Goal: Transaction & Acquisition: Purchase product/service

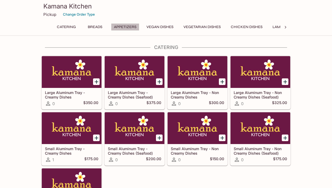
click at [123, 28] on button "Appetizers" at bounding box center [125, 26] width 28 height 7
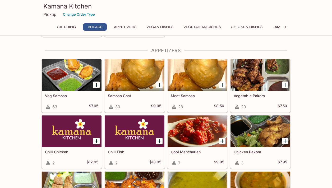
scroll to position [319, 0]
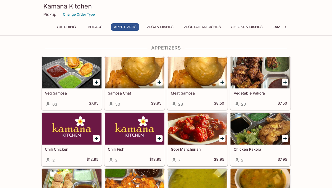
click at [242, 29] on button "Chicken Dishes" at bounding box center [247, 26] width 38 height 7
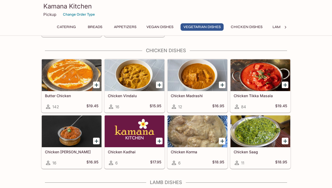
scroll to position [938, 0]
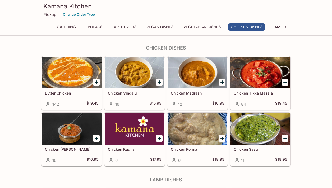
click at [85, 91] on h5 "Butter Chicken" at bounding box center [71, 93] width 53 height 4
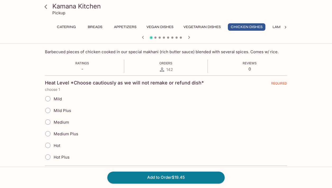
scroll to position [84, 0]
click at [49, 123] on input "Medium" at bounding box center [47, 121] width 11 height 11
radio input "true"
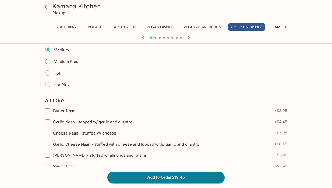
scroll to position [165, 0]
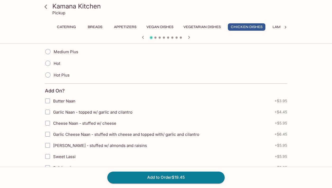
click at [51, 116] on input "Garlic Naan - topped w/ garlic and cilantro" at bounding box center [47, 112] width 11 height 11
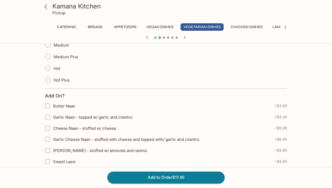
click at [47, 117] on input "Garlic Naan - topped w/ garlic and cilantro" at bounding box center [47, 117] width 11 height 11
checkbox input "true"
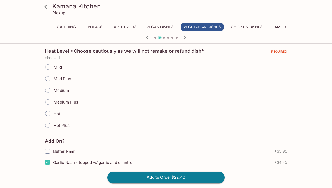
scroll to position [67, 0]
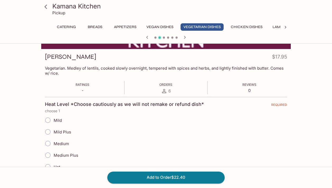
click at [48, 144] on input "Medium" at bounding box center [47, 143] width 11 height 11
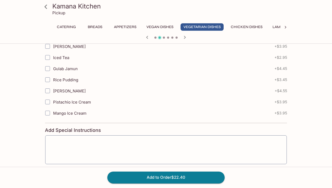
scroll to position [351, 0]
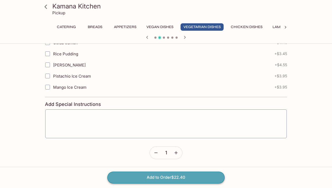
click at [140, 175] on button "Add to Order $22.40" at bounding box center [165, 177] width 117 height 12
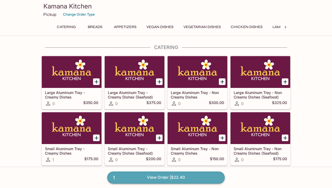
click at [140, 178] on link "1 View Order | $22.40" at bounding box center [165, 177] width 117 height 12
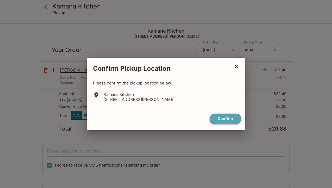
click at [228, 119] on button "Confirm" at bounding box center [225, 118] width 31 height 10
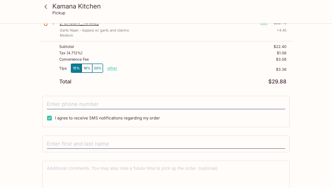
scroll to position [48, 0]
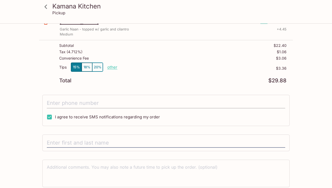
click at [91, 105] on input "tel" at bounding box center [166, 103] width 239 height 10
click at [51, 117] on input "I agree to receive SMS notifications regarding my order" at bounding box center [49, 117] width 11 height 11
checkbox input "false"
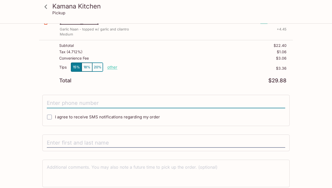
click at [61, 104] on input "tel" at bounding box center [166, 103] width 239 height 10
type input "[PHONE_NUMBER]"
click at [49, 114] on input "I agree to receive SMS notifications regarding my order" at bounding box center [49, 117] width 11 height 11
checkbox input "true"
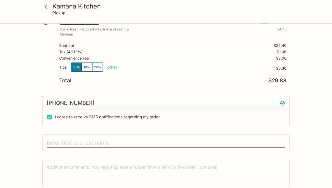
click at [72, 149] on div at bounding box center [165, 142] width 247 height 17
click at [72, 144] on input "text" at bounding box center [166, 143] width 239 height 10
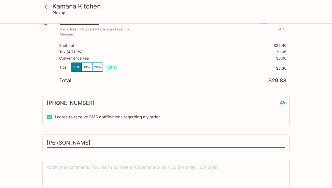
scroll to position [69, 0]
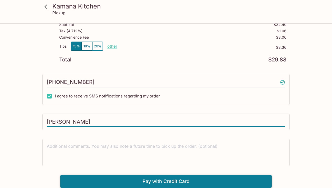
type input "[PERSON_NAME]"
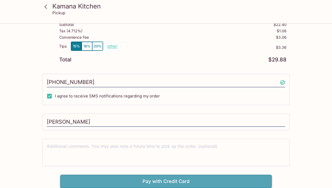
click at [116, 180] on button "Pay with Credit Card" at bounding box center [166, 181] width 212 height 13
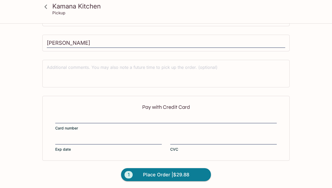
scroll to position [148, 0]
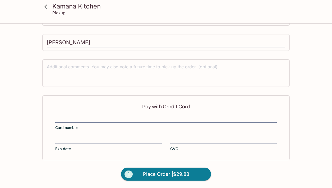
click at [120, 122] on div at bounding box center [166, 118] width 222 height 7
click at [120, 116] on input "Card number" at bounding box center [166, 116] width 222 height 0
click at [103, 136] on div "Pay with Credit Card Card number Exp date CVC" at bounding box center [165, 127] width 247 height 65
click at [204, 143] on div at bounding box center [223, 139] width 107 height 7
click at [204, 137] on input "CVC" at bounding box center [223, 137] width 107 height 0
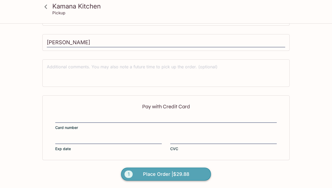
click at [176, 171] on span "Place Order | $29.88" at bounding box center [166, 174] width 46 height 8
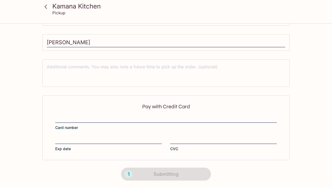
scroll to position [120, 0]
